Goal: Use online tool/utility: Utilize a website feature to perform a specific function

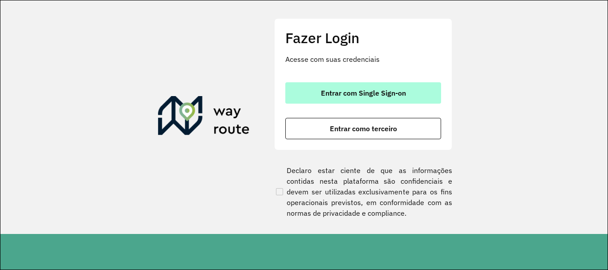
click at [400, 97] on span "Entrar com Single Sign-on" at bounding box center [363, 92] width 85 height 7
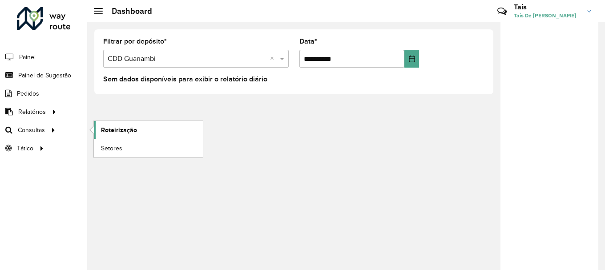
click at [164, 122] on link "Roteirização" at bounding box center [148, 130] width 109 height 18
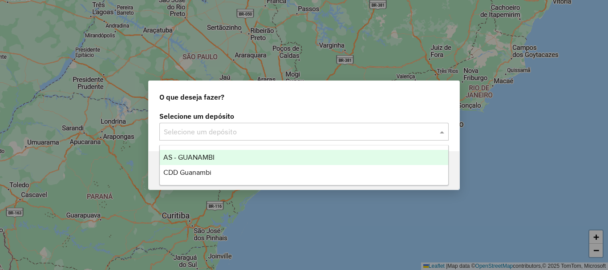
click at [278, 135] on input "text" at bounding box center [295, 132] width 262 height 11
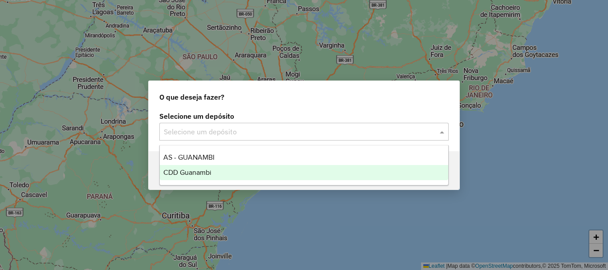
click at [243, 176] on div "CDD Guanambi" at bounding box center [304, 172] width 288 height 15
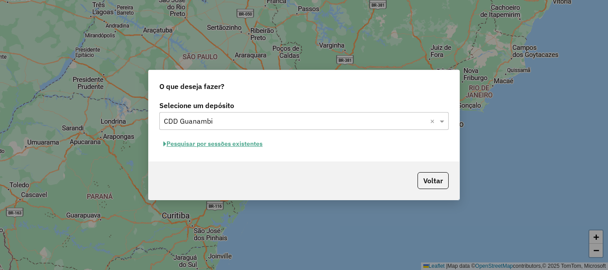
click at [230, 141] on button "Pesquisar por sessões existentes" at bounding box center [212, 144] width 107 height 14
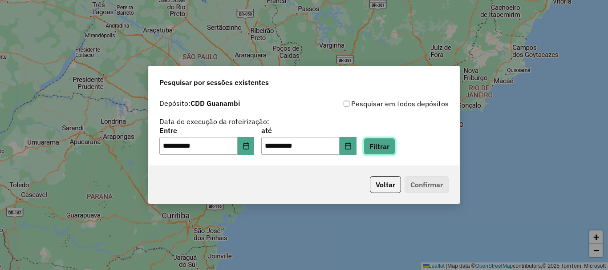
click at [395, 152] on button "Filtrar" at bounding box center [379, 146] width 32 height 17
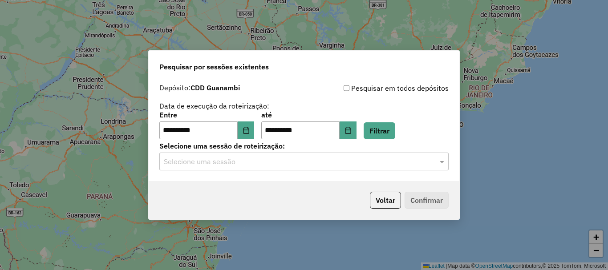
click at [366, 170] on div "Selecione uma sessão" at bounding box center [303, 162] width 289 height 18
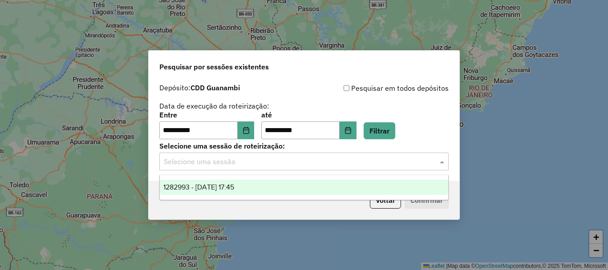
click at [272, 187] on div "1282993 - 26/09/2025 17:45" at bounding box center [304, 187] width 288 height 15
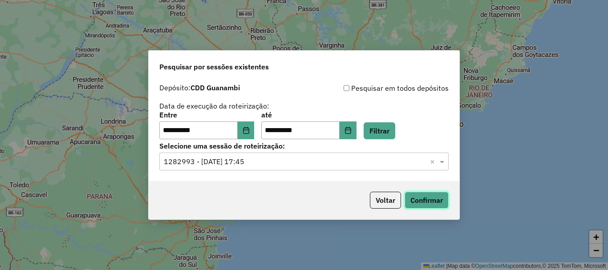
click at [429, 197] on button "Confirmar" at bounding box center [426, 200] width 44 height 17
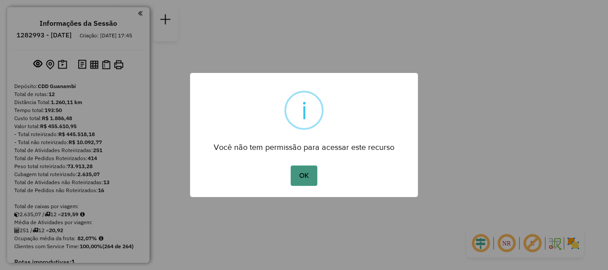
click at [299, 169] on button "OK" at bounding box center [303, 175] width 26 height 20
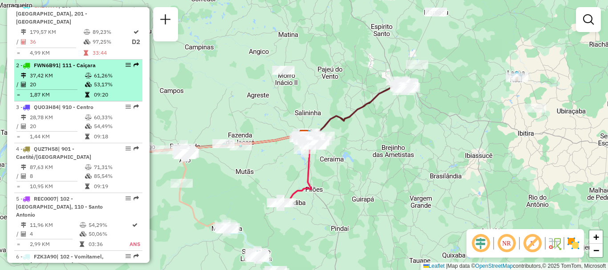
scroll to position [445, 0]
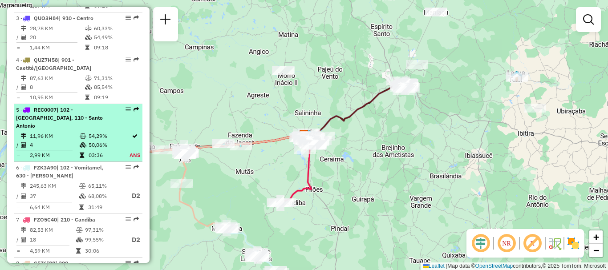
click at [85, 116] on div "5 - REC0007 | 102 - Vomitamel, 110 - [GEOGRAPHIC_DATA]" at bounding box center [63, 118] width 94 height 24
select select "**********"
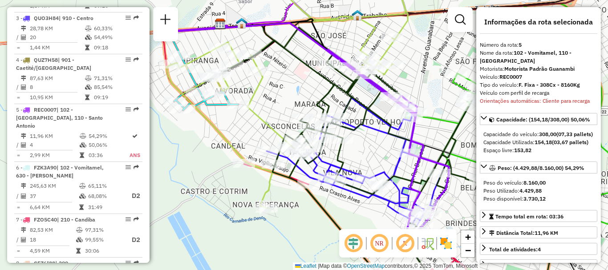
drag, startPoint x: 122, startPoint y: 108, endPoint x: 172, endPoint y: 76, distance: 59.0
click at [177, 73] on div at bounding box center [187, 68] width 22 height 9
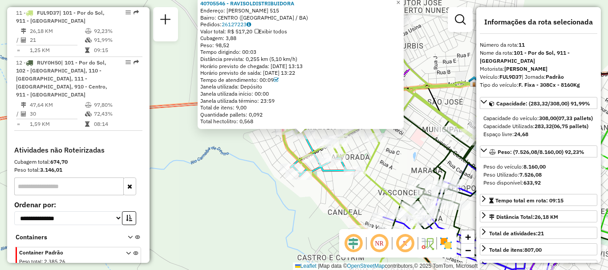
scroll to position [624, 0]
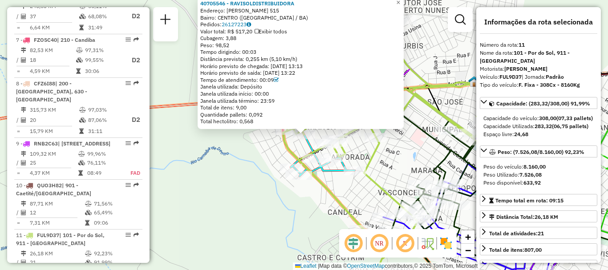
click at [197, 72] on div "40705546 - RAVISOLDISTRIBUIDORA Endereço: [PERSON_NAME] DE CASTRO 515 Bairro: […" at bounding box center [304, 135] width 608 height 270
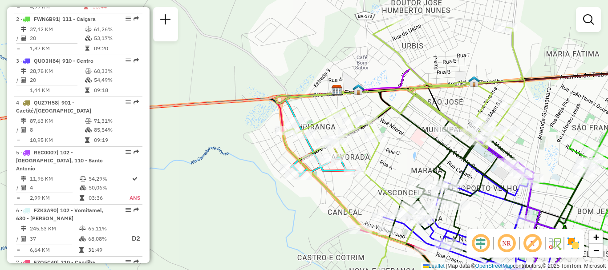
scroll to position [358, 0]
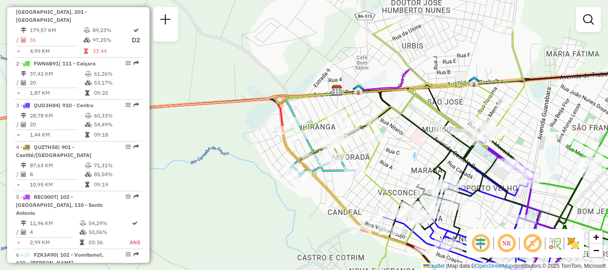
drag, startPoint x: 121, startPoint y: 196, endPoint x: 170, endPoint y: 210, distance: 51.4
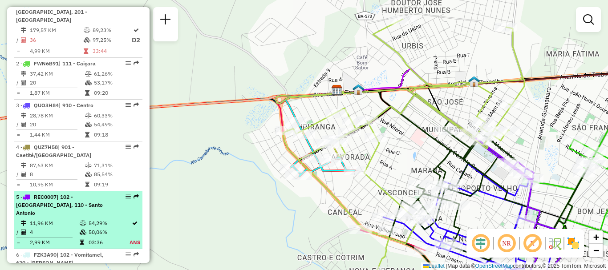
select select "**********"
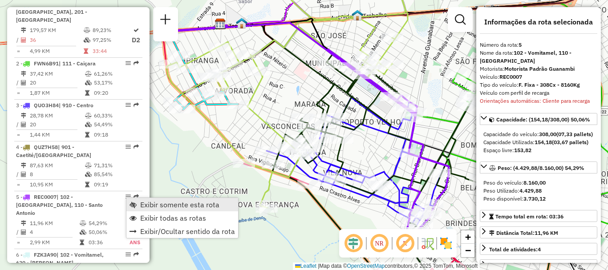
click at [141, 206] on span "Exibir somente esta rota" at bounding box center [179, 204] width 79 height 7
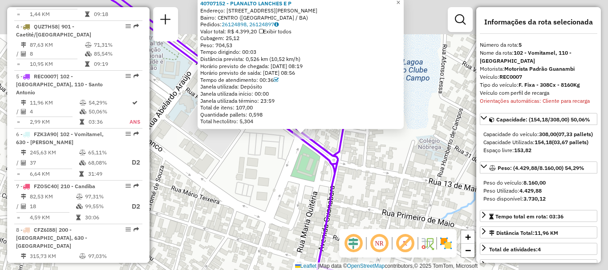
scroll to position [542, 0]
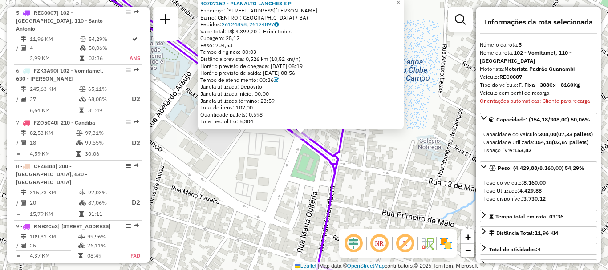
click at [398, 133] on div "40707152 - PLANALTO LANCHES E P Endereço: [STREET_ADDRESS][GEOGRAPHIC_DATA][PER…" at bounding box center [304, 135] width 608 height 270
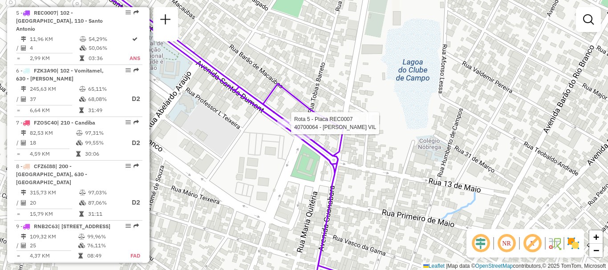
click at [287, 128] on div at bounding box center [288, 123] width 22 height 9
select select "**********"
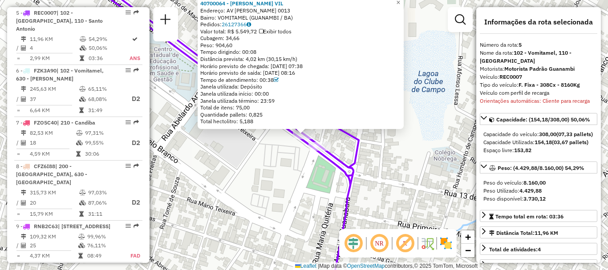
click at [383, 159] on div "40700064 - [PERSON_NAME] VIL Endereço: AV [PERSON_NAME] 0013 Bairro: VOMITAMEL …" at bounding box center [304, 135] width 608 height 270
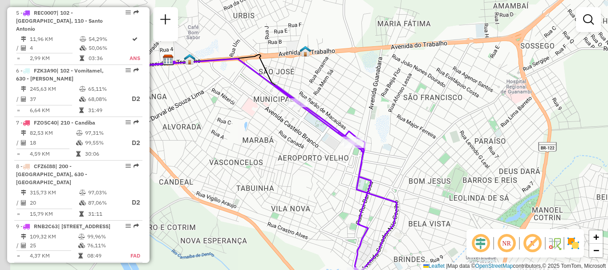
drag, startPoint x: 256, startPoint y: 117, endPoint x: 338, endPoint y: 135, distance: 83.3
click at [338, 135] on icon at bounding box center [335, 186] width 121 height 202
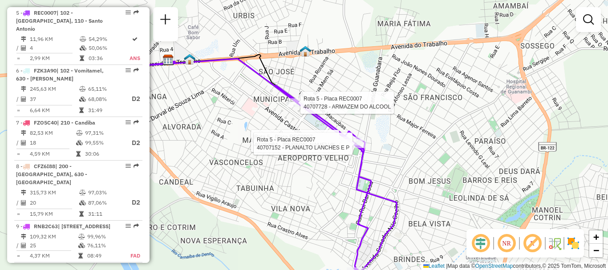
select select "**********"
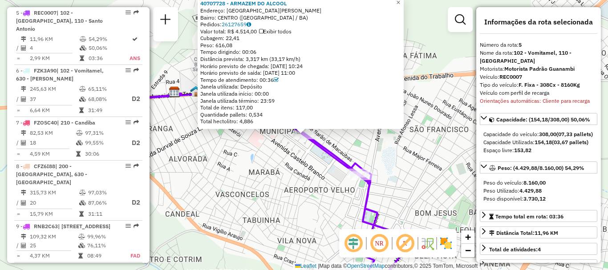
click at [291, 193] on div "40707728 - ARMAZEM DO ALCOOL Endereço: [GEOGRAPHIC_DATA][PERSON_NAME]: [GEOGRAP…" at bounding box center [304, 135] width 608 height 270
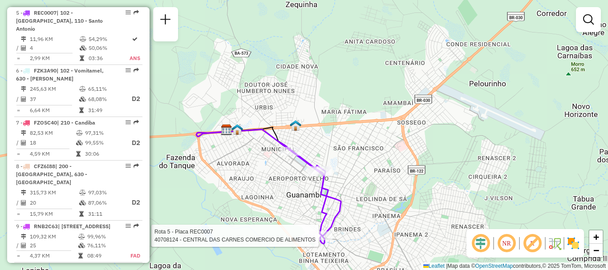
select select "**********"
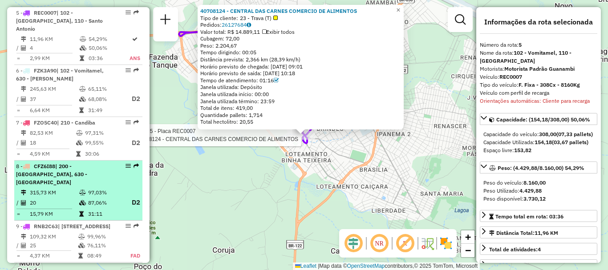
scroll to position [364, 0]
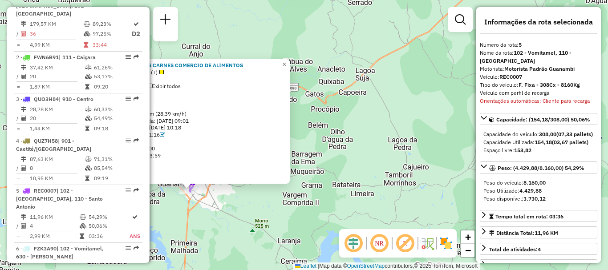
drag, startPoint x: 151, startPoint y: 180, endPoint x: 152, endPoint y: 208, distance: 28.0
click at [152, 208] on div "40708124 - CENTRAL DAS CARNES COMERCIO DE ALIMENTOS Tipo de cliente: 23 - Trava…" at bounding box center [304, 135] width 608 height 270
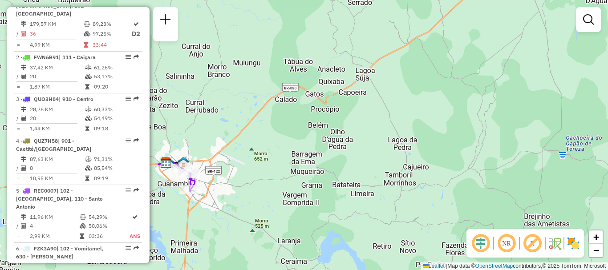
click at [194, 75] on div "Janela de atendimento Grade de atendimento Capacidade Transportadoras Veículos …" at bounding box center [304, 135] width 608 height 270
click at [405, 11] on div "Janela de atendimento Grade de atendimento Capacidade Transportadoras Veículos …" at bounding box center [304, 135] width 608 height 270
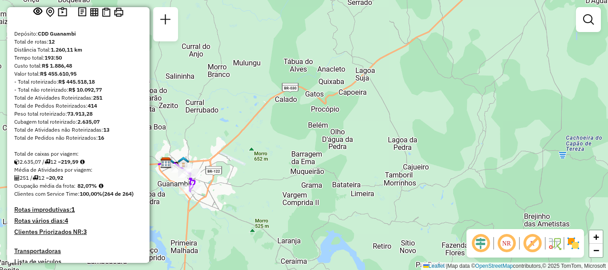
scroll to position [141, 0]
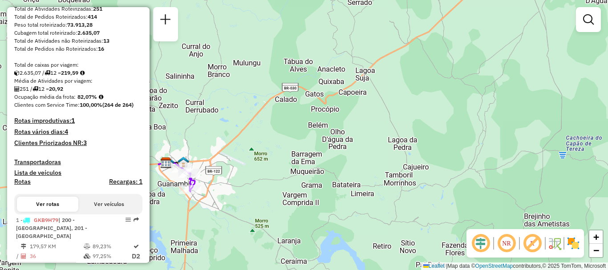
click at [70, 125] on h4 "Rotas improdutivas: 1" at bounding box center [78, 121] width 128 height 8
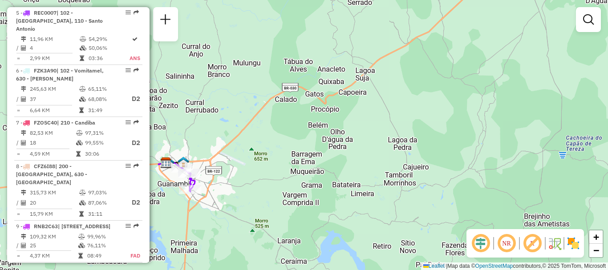
scroll to position [675, 0]
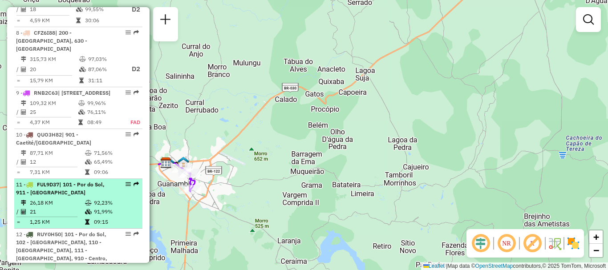
click at [114, 213] on td "91,99%" at bounding box center [115, 211] width 45 height 9
select select "**********"
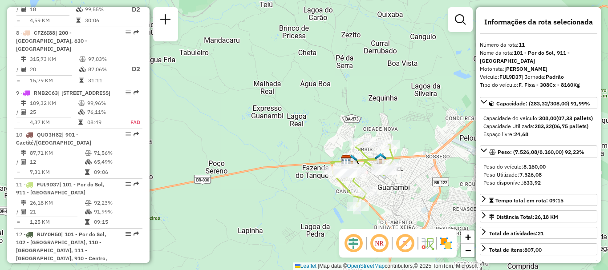
drag, startPoint x: 391, startPoint y: 203, endPoint x: 392, endPoint y: 192, distance: 11.2
click at [392, 192] on div "Janela de atendimento Grade de atendimento Capacidade Transportadoras Veículos …" at bounding box center [304, 135] width 608 height 270
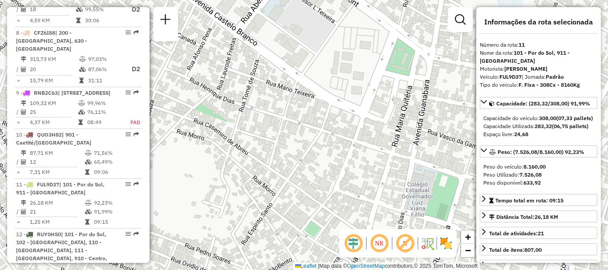
drag, startPoint x: 349, startPoint y: 152, endPoint x: 353, endPoint y: 220, distance: 68.6
click at [353, 220] on div "Janela de atendimento Grade de atendimento Capacidade Transportadoras Veículos …" at bounding box center [304, 135] width 608 height 270
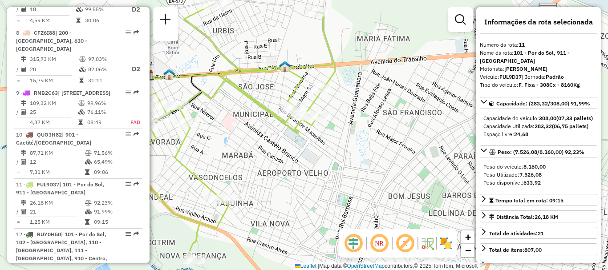
drag, startPoint x: 254, startPoint y: 194, endPoint x: 347, endPoint y: 160, distance: 99.9
click at [347, 160] on div "Janela de atendimento Grade de atendimento Capacidade Transportadoras Veículos …" at bounding box center [304, 135] width 608 height 270
